Goal: Information Seeking & Learning: Compare options

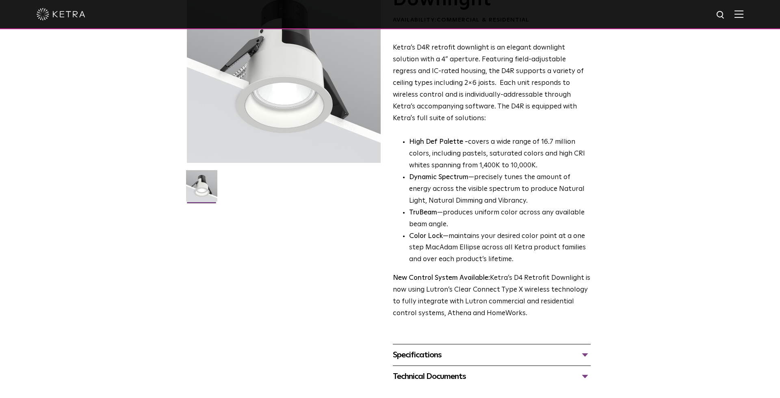
scroll to position [91, 0]
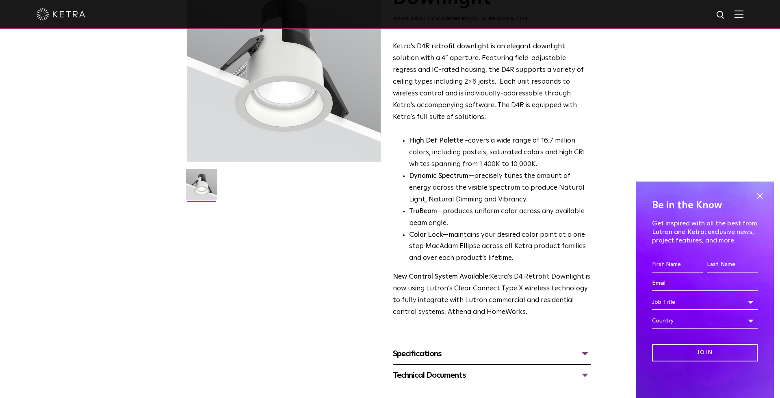
click at [198, 197] on img at bounding box center [201, 187] width 31 height 37
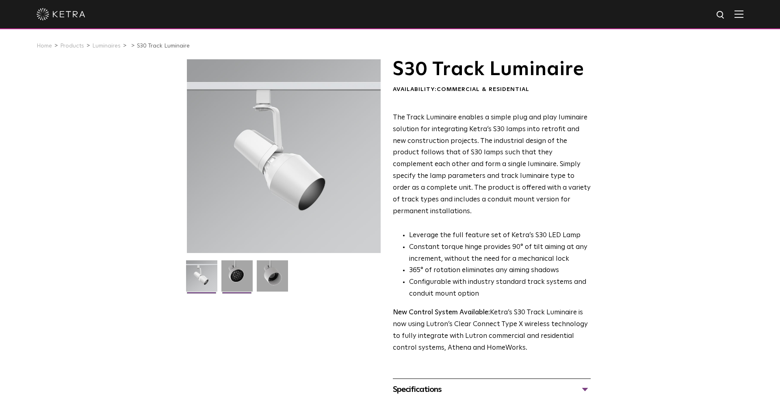
click at [229, 292] on li at bounding box center [236, 278] width 33 height 37
click at [247, 281] on img at bounding box center [236, 278] width 31 height 37
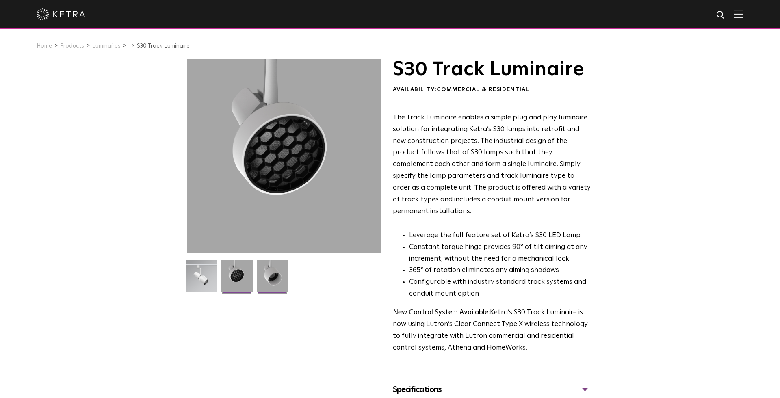
click at [261, 280] on img at bounding box center [272, 278] width 31 height 37
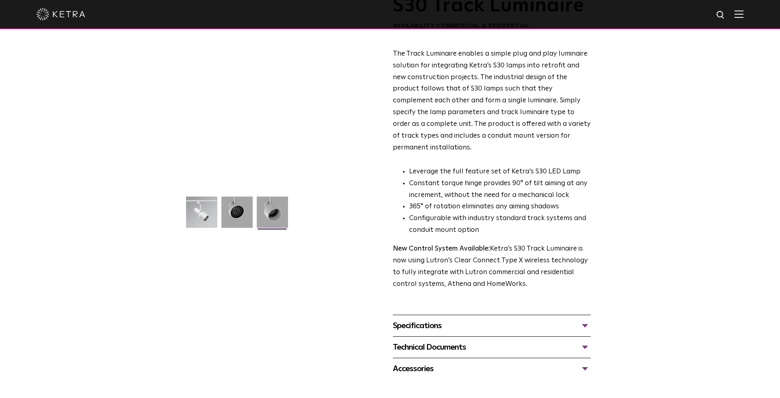
scroll to position [64, 0]
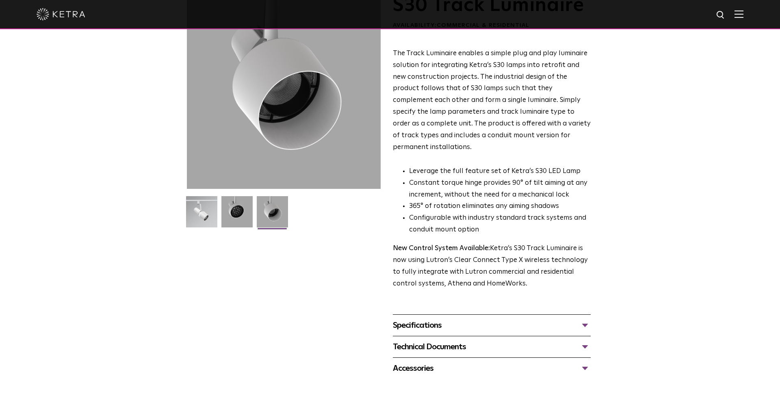
click at [589, 319] on div "Specifications" at bounding box center [492, 325] width 198 height 13
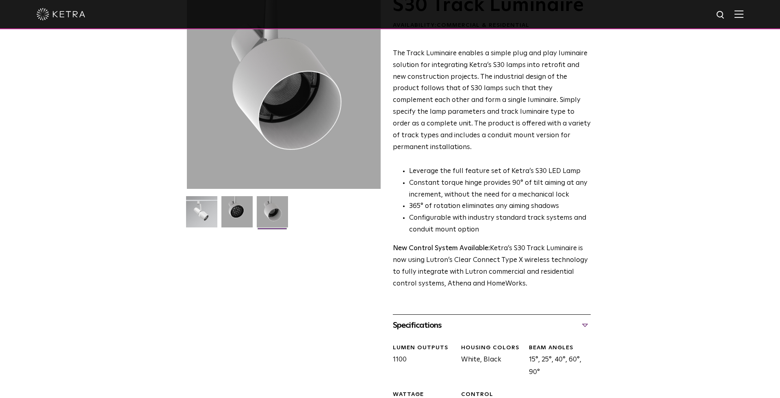
click at [589, 319] on div "Specifications" at bounding box center [492, 325] width 198 height 13
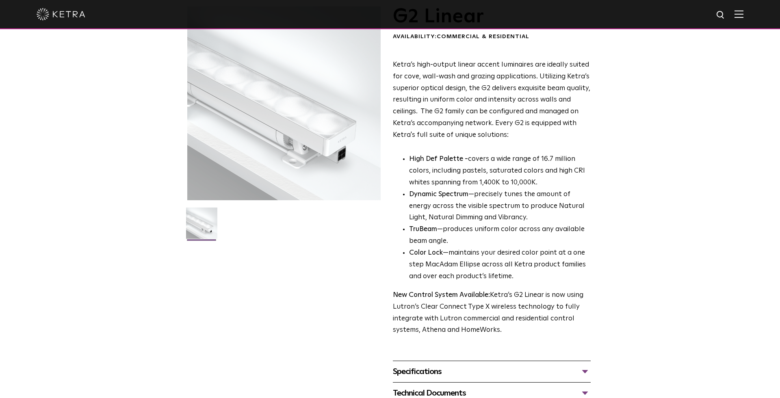
scroll to position [52, 0]
